Goal: Check status: Check status

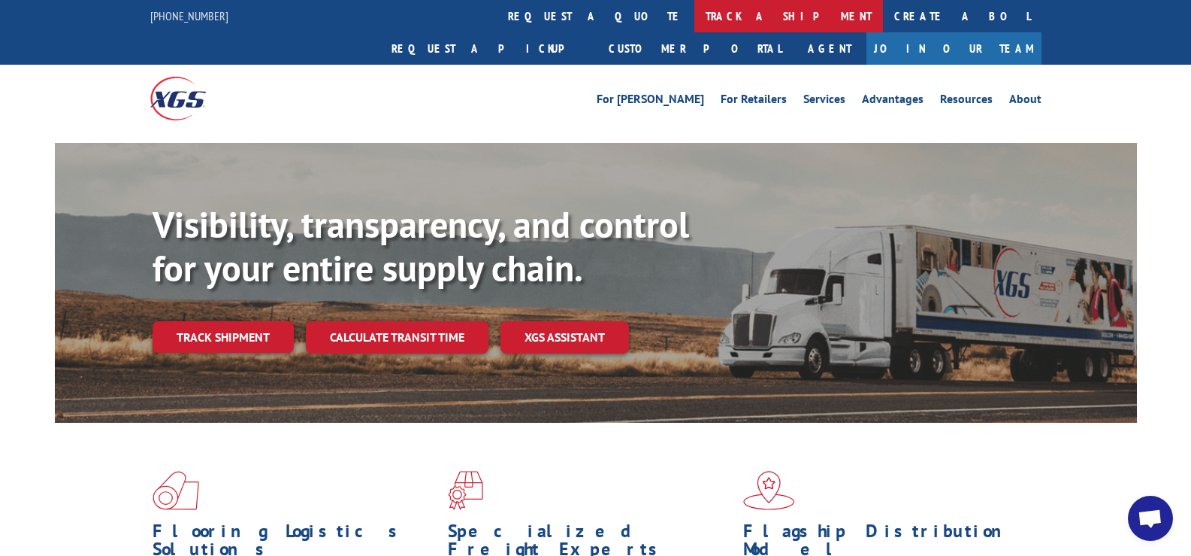
click at [695, 14] on link "track a shipment" at bounding box center [789, 16] width 189 height 32
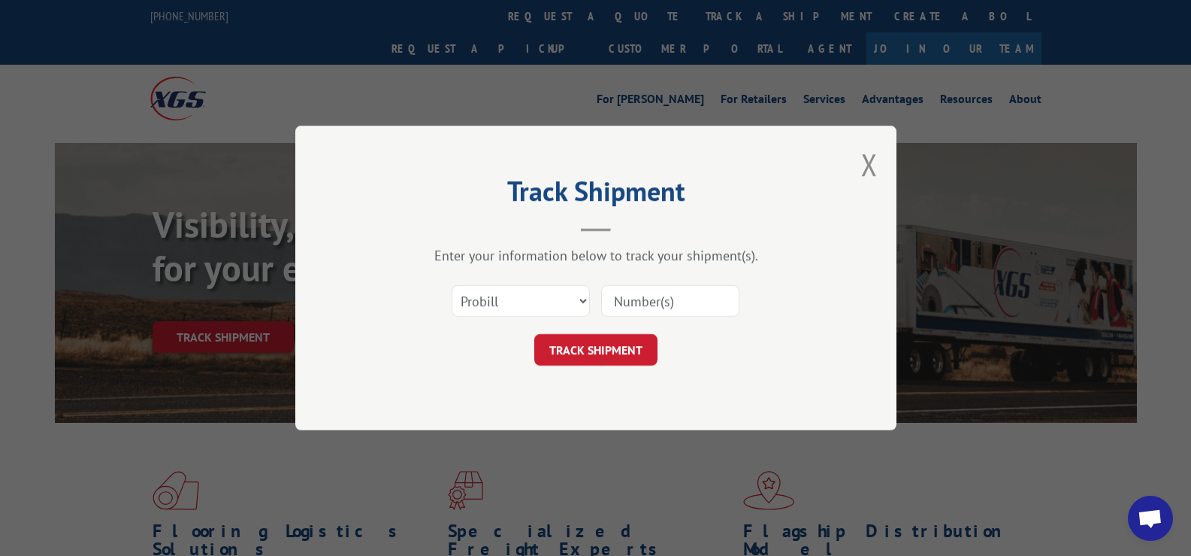
click at [601, 301] on div "Select category... Probill BOL PO" at bounding box center [596, 301] width 451 height 50
click at [612, 298] on input at bounding box center [670, 301] width 138 height 32
paste input "Please be advised that port congestion occurred pulling out the load GCXU258837…"
drag, startPoint x: 625, startPoint y: 298, endPoint x: 721, endPoint y: 295, distance: 96.3
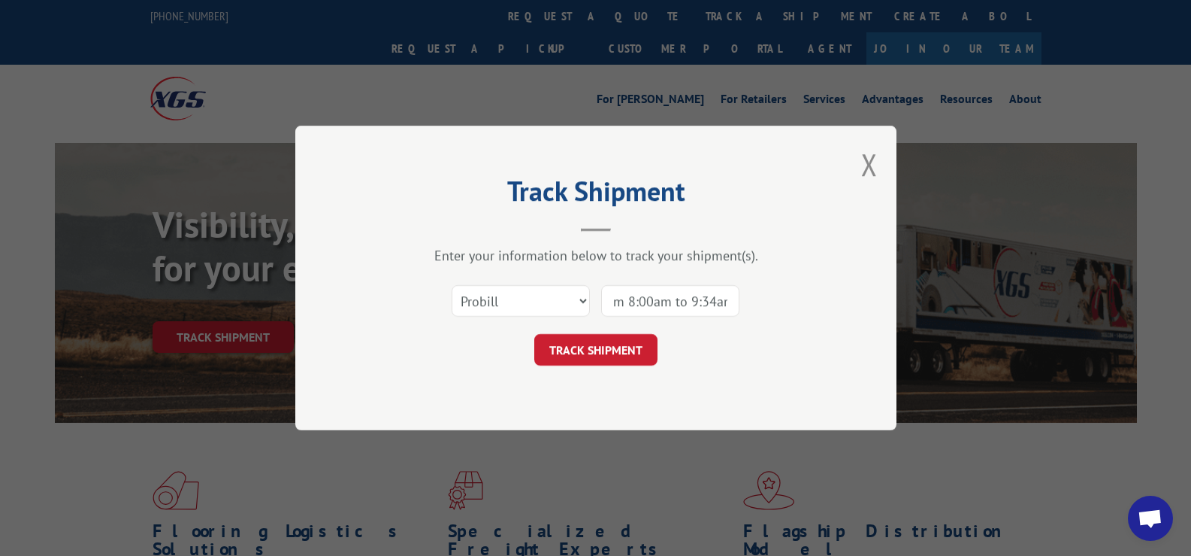
click at [721, 295] on input "Please be advised that port congestion occurred pulling out the load GCXU258837…" at bounding box center [670, 301] width 138 height 32
click at [627, 300] on input "Please be advised that port congestion occ." at bounding box center [670, 301] width 138 height 32
drag, startPoint x: 615, startPoint y: 301, endPoint x: 880, endPoint y: 305, distance: 264.6
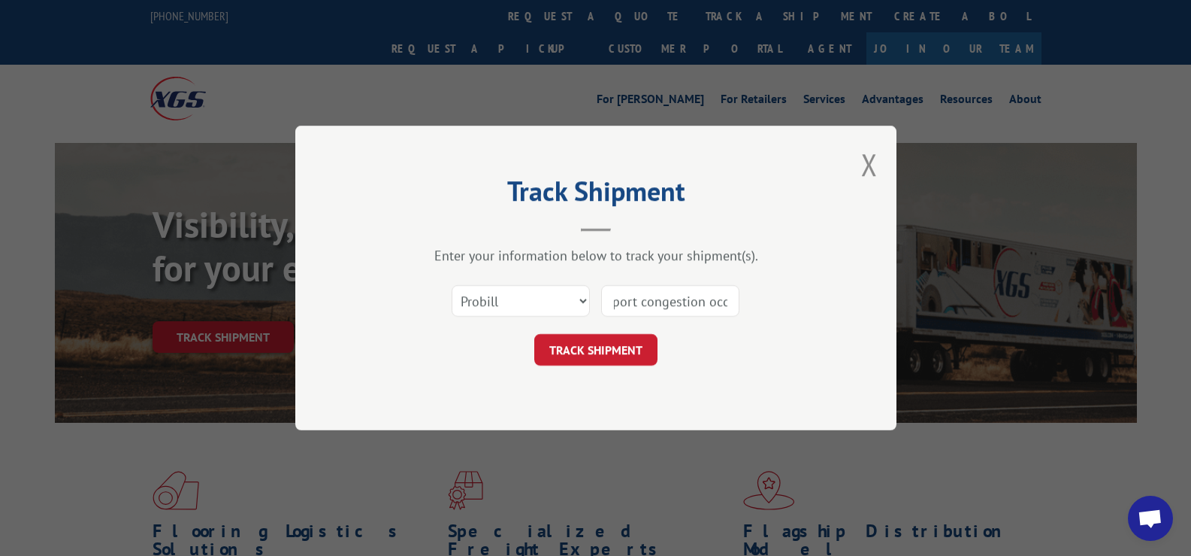
click at [880, 305] on div "Track Shipment Enter your information below to track your shipment(s). Select c…" at bounding box center [595, 278] width 601 height 304
paste input "17619943"
type input "17619943"
click at [593, 351] on button "TRACK SHIPMENT" at bounding box center [595, 350] width 123 height 32
